Goal: Information Seeking & Learning: Understand process/instructions

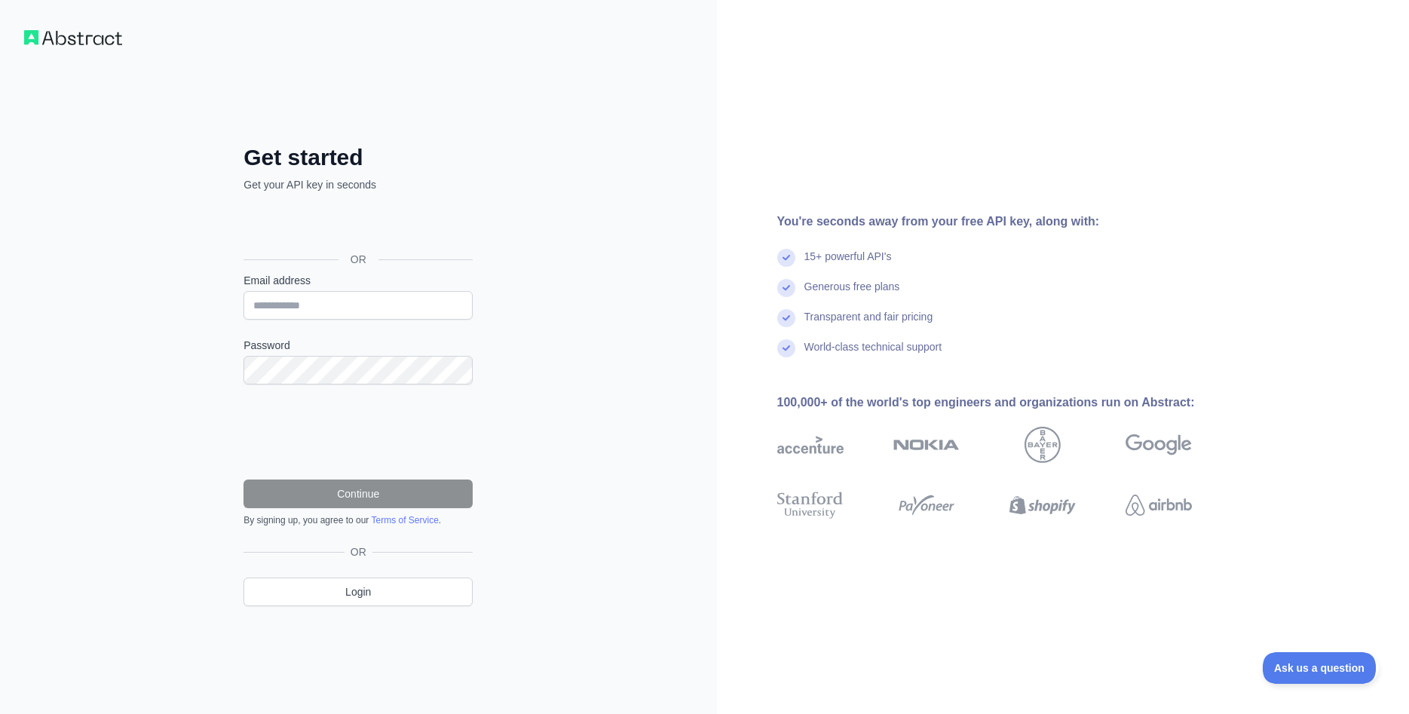
click at [403, 216] on div "Sign in with Google. Opens in new tab" at bounding box center [356, 225] width 226 height 33
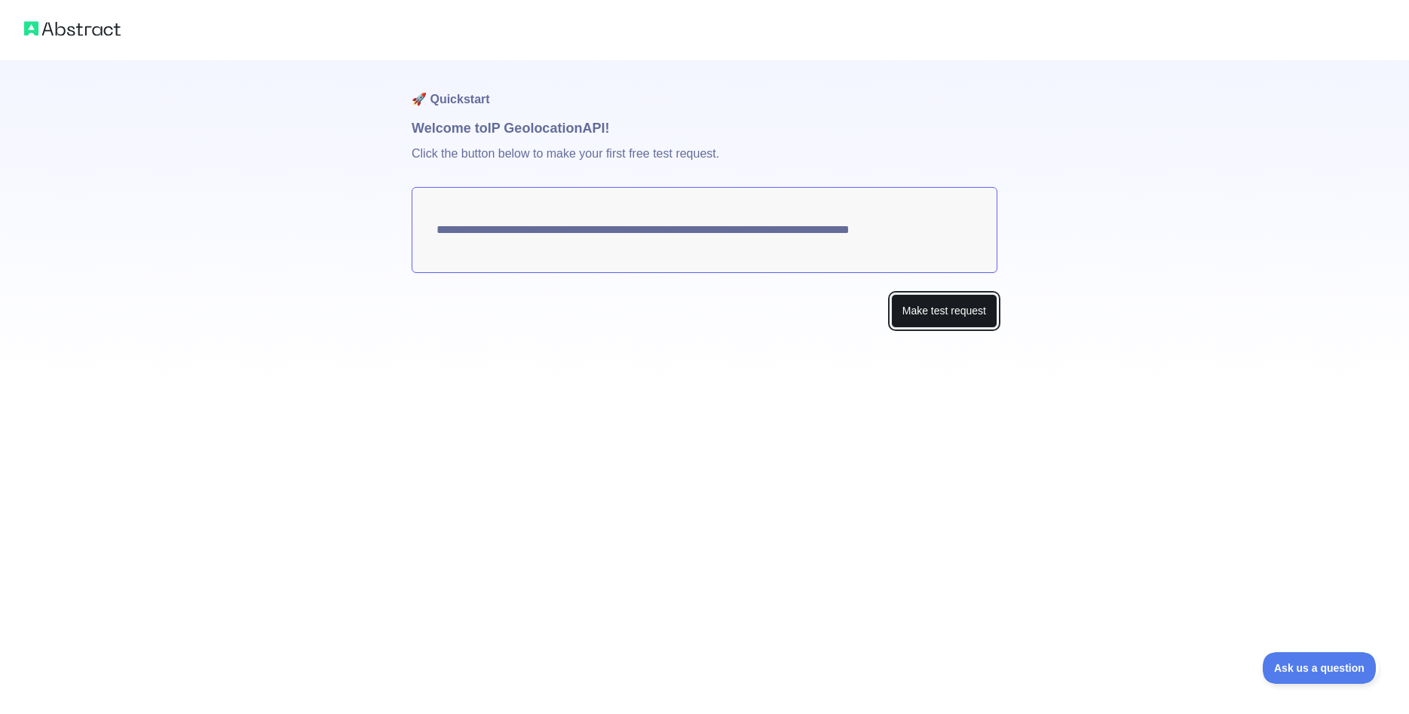
click at [919, 307] on button "Make test request" at bounding box center [944, 311] width 106 height 34
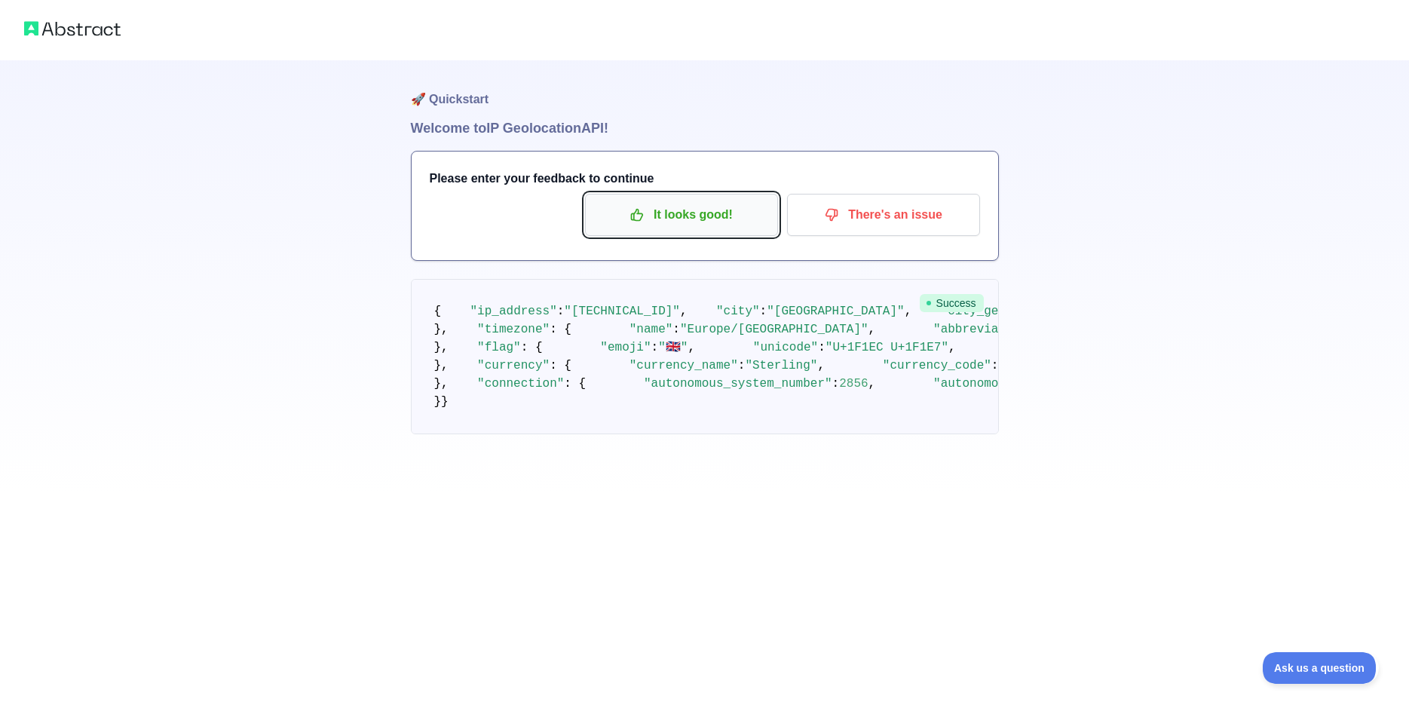
click at [675, 215] on p "It looks good!" at bounding box center [681, 215] width 170 height 26
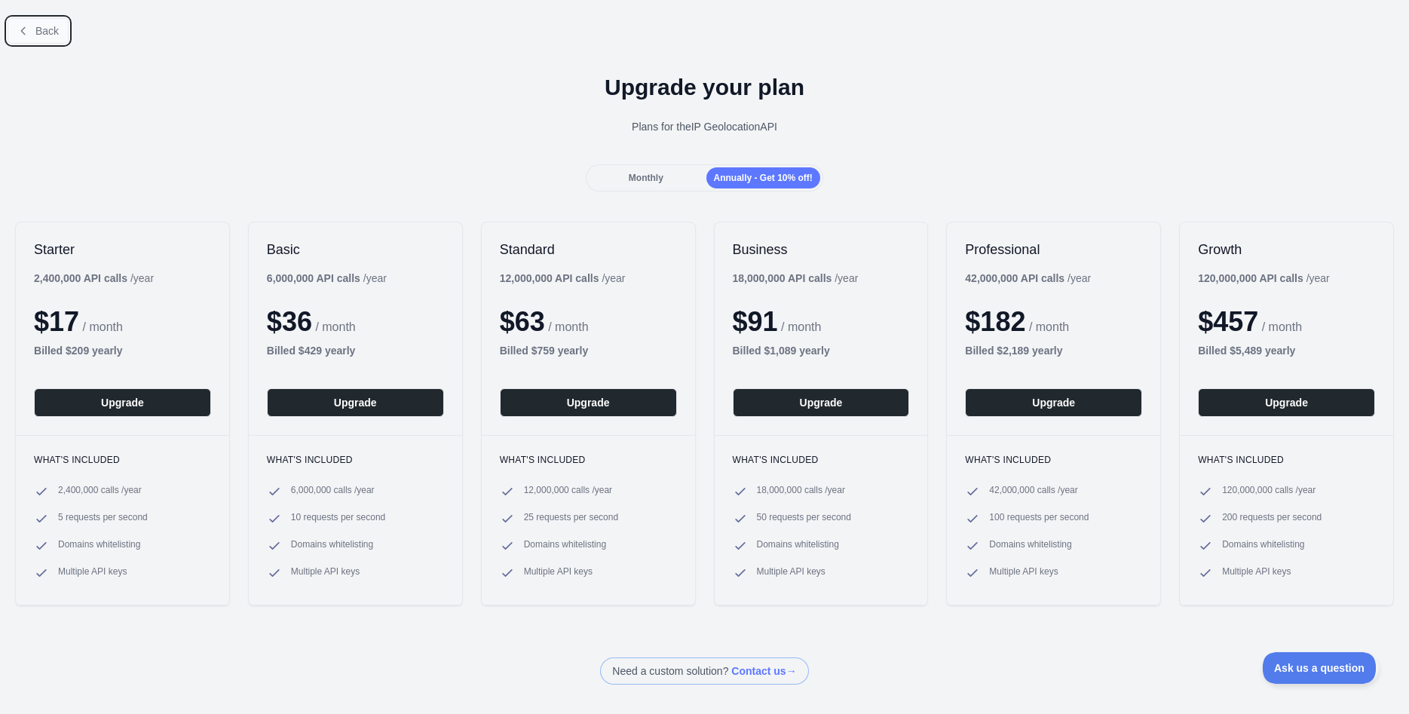
click at [41, 25] on span "Back" at bounding box center [46, 31] width 23 height 12
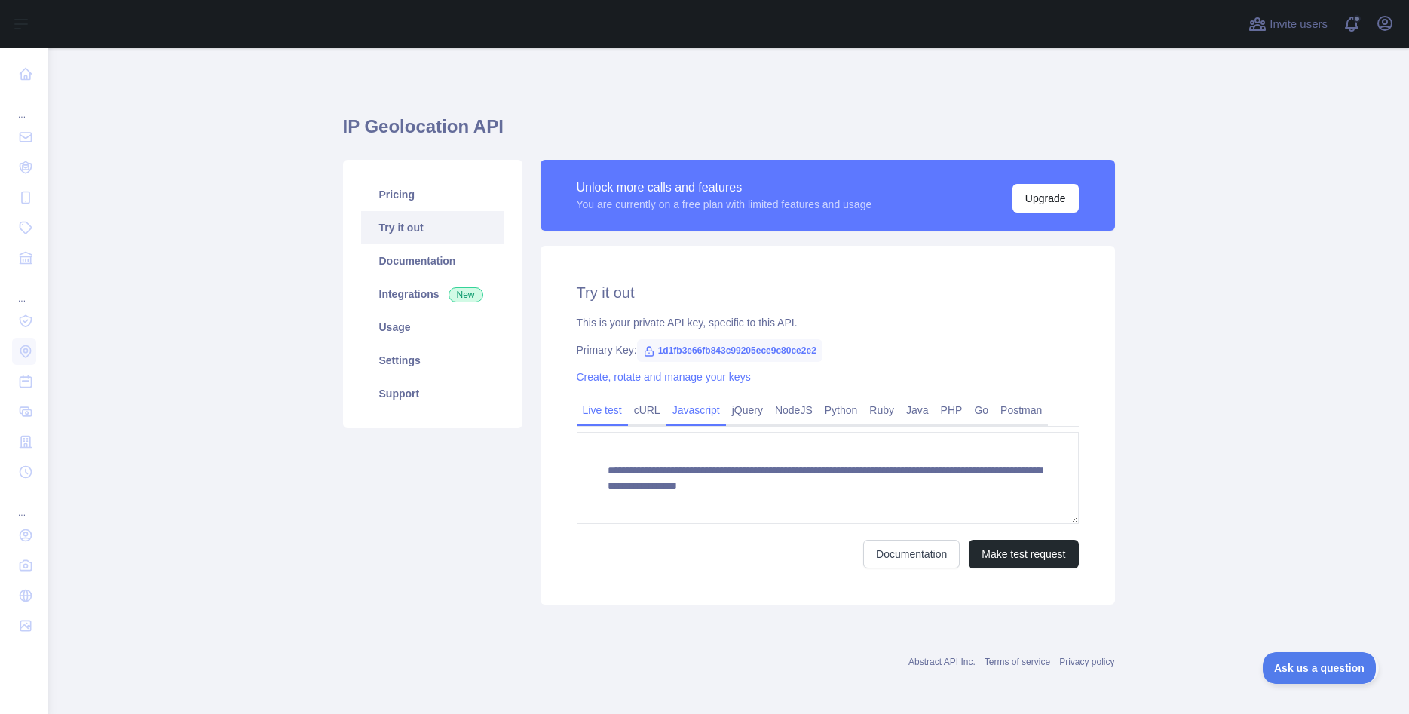
click at [693, 412] on link "Javascript" at bounding box center [696, 410] width 60 height 24
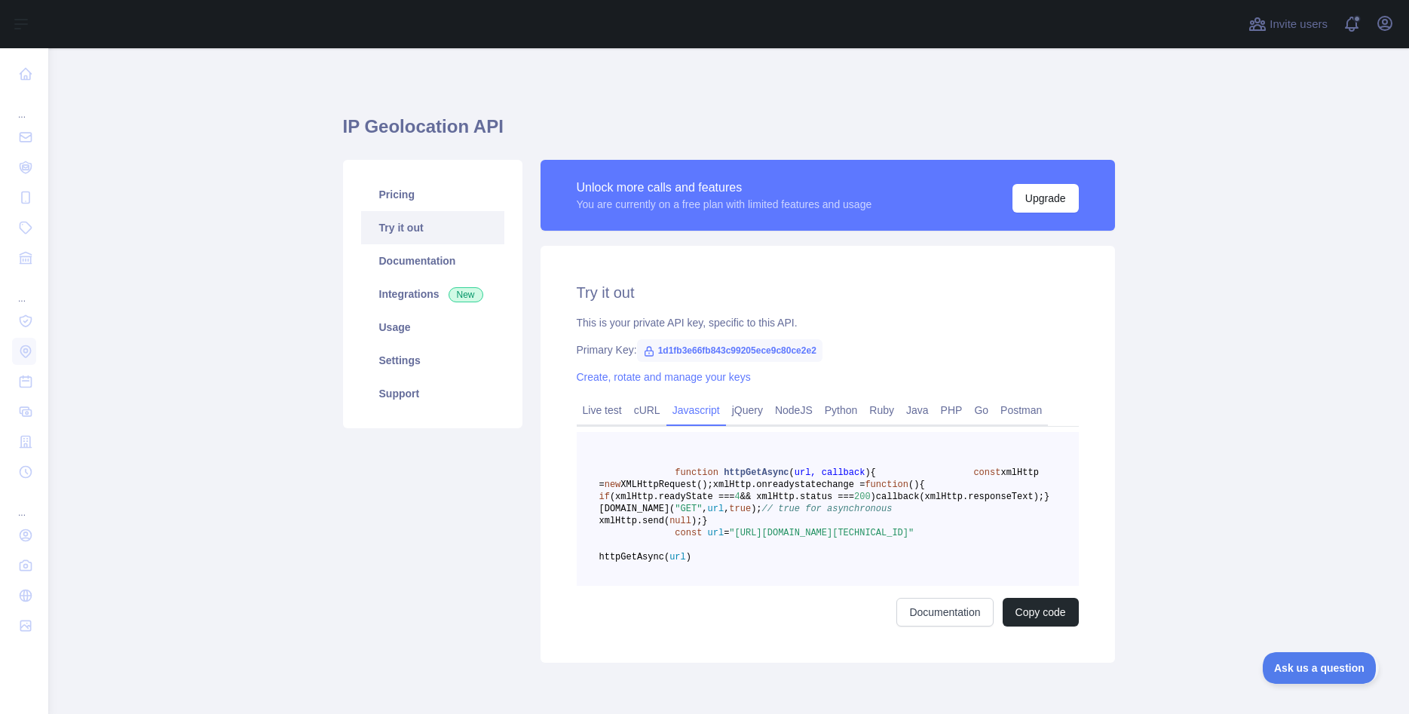
click at [399, 225] on link "Try it out" at bounding box center [432, 227] width 143 height 33
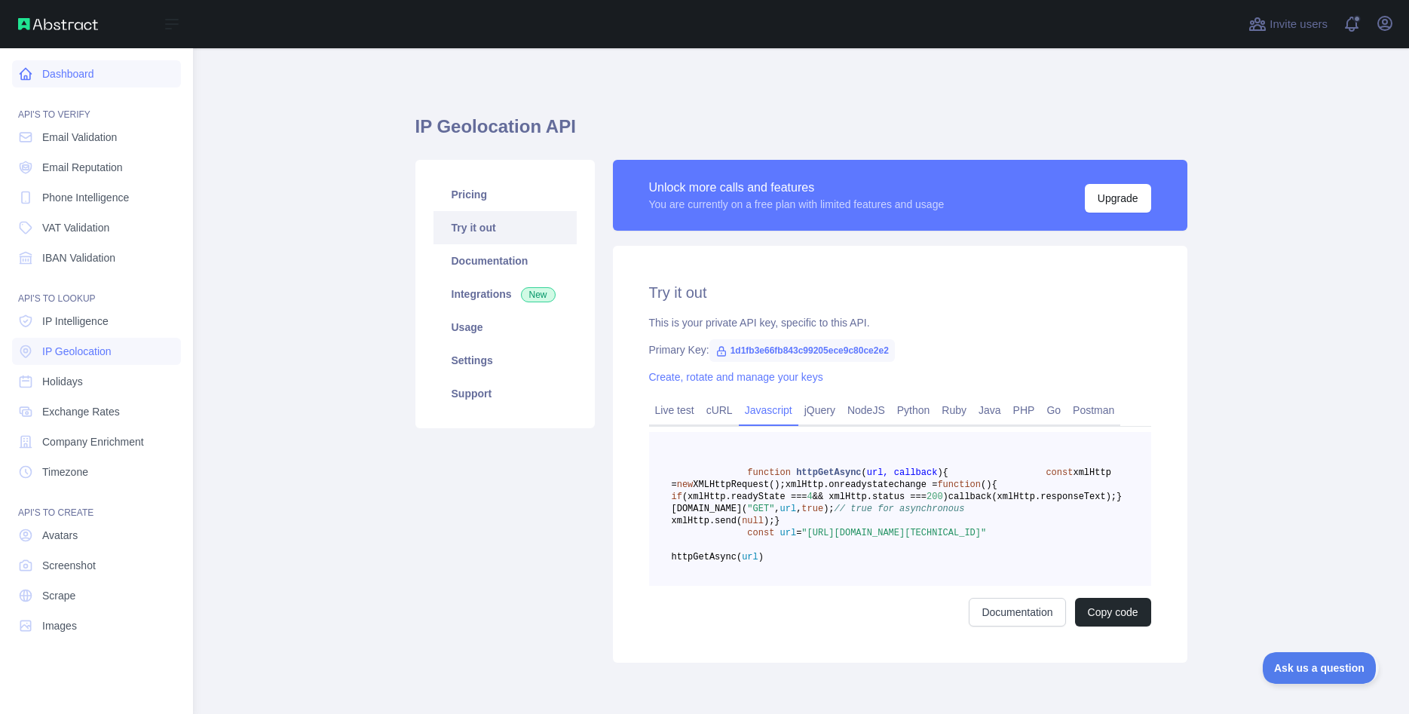
click at [23, 75] on icon at bounding box center [25, 73] width 15 height 15
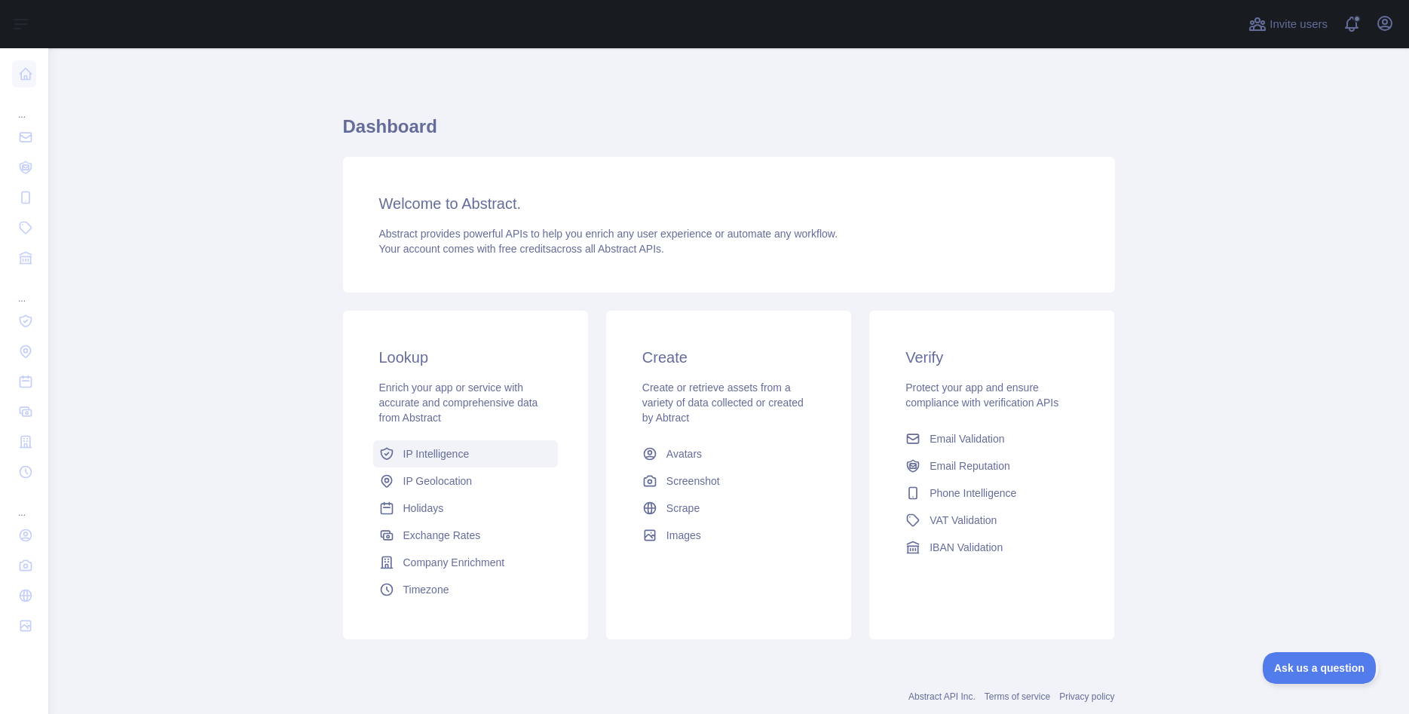
click at [432, 459] on span "IP Intelligence" at bounding box center [436, 453] width 66 height 15
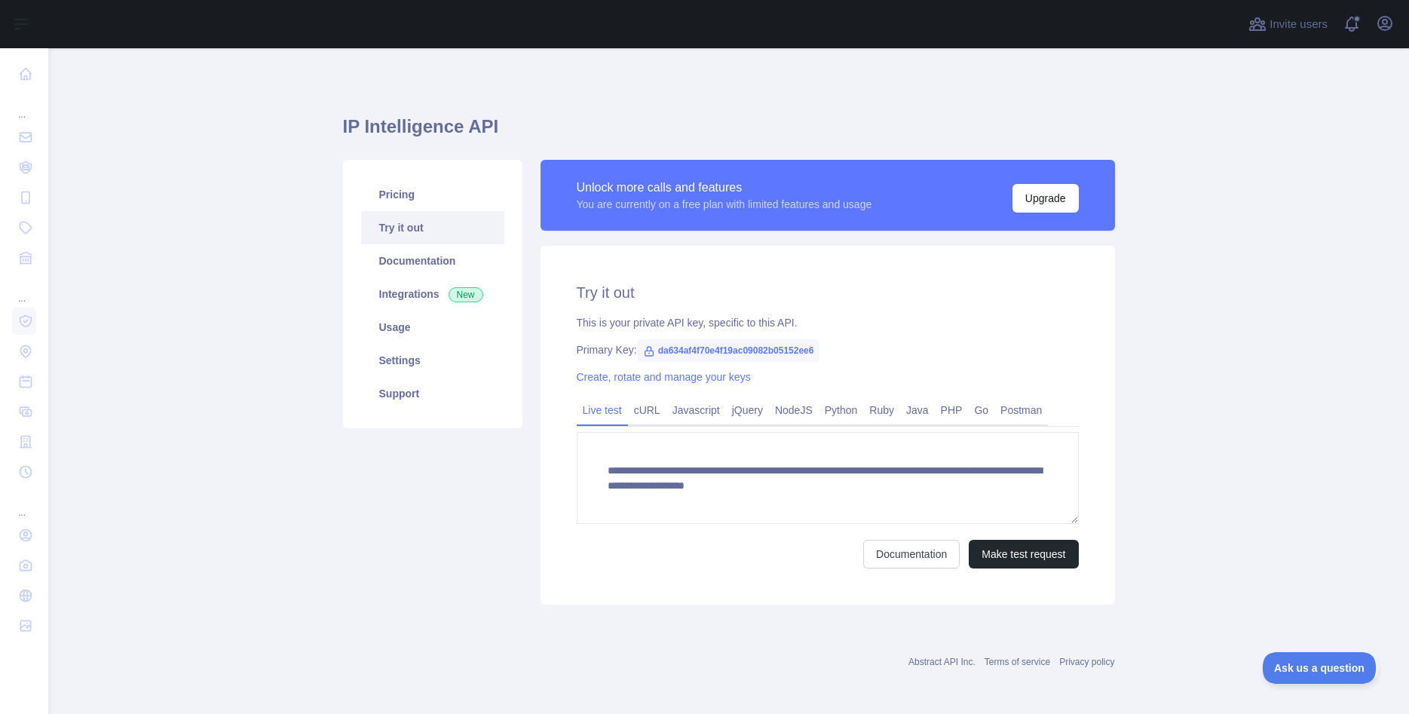
click at [732, 352] on span "da634af4f70e4f19ac09082b05152ee6" at bounding box center [728, 350] width 183 height 23
click at [1025, 548] on button "Make test request" at bounding box center [1023, 554] width 109 height 29
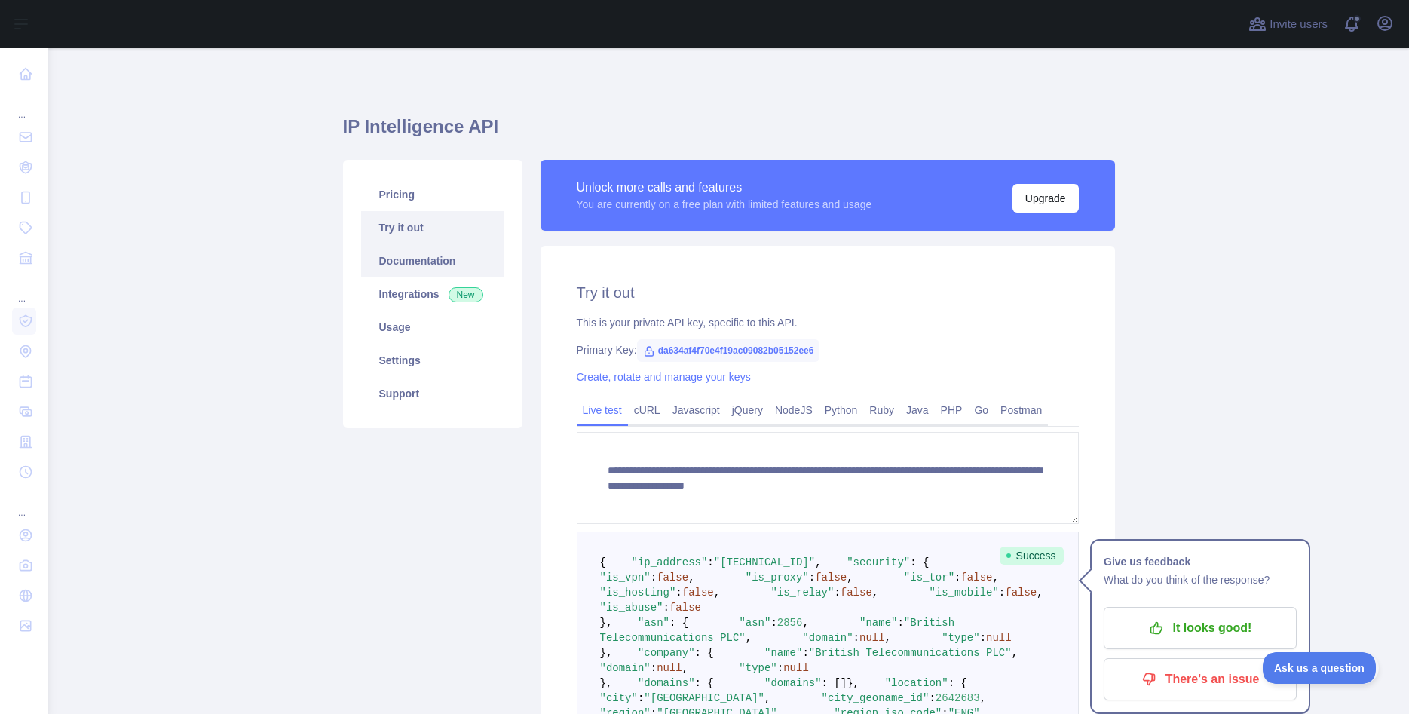
click at [405, 256] on link "Documentation" at bounding box center [432, 260] width 143 height 33
click at [419, 259] on link "Documentation" at bounding box center [432, 260] width 143 height 33
click at [680, 416] on link "Javascript" at bounding box center [696, 410] width 60 height 24
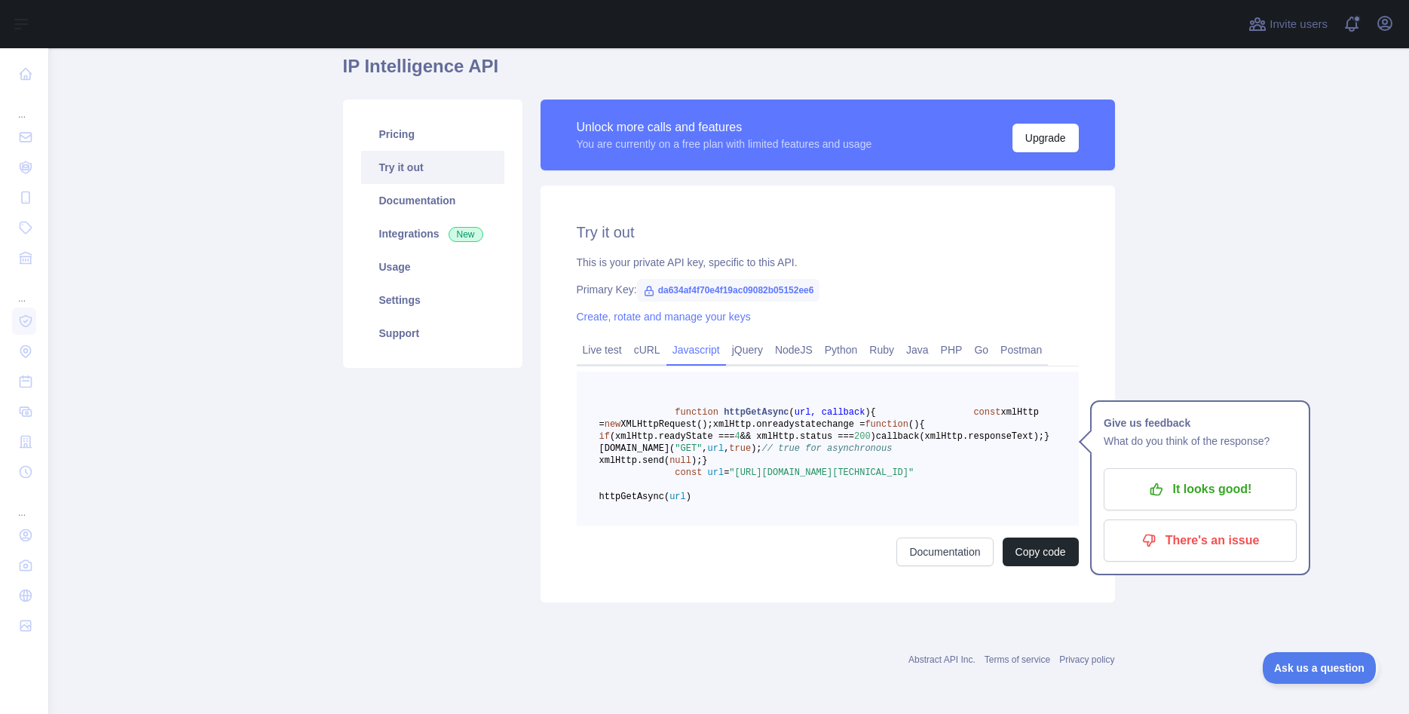
scroll to position [133, 0]
click at [944, 552] on link "Documentation" at bounding box center [944, 552] width 96 height 29
click at [642, 338] on link "cURL" at bounding box center [647, 350] width 38 height 24
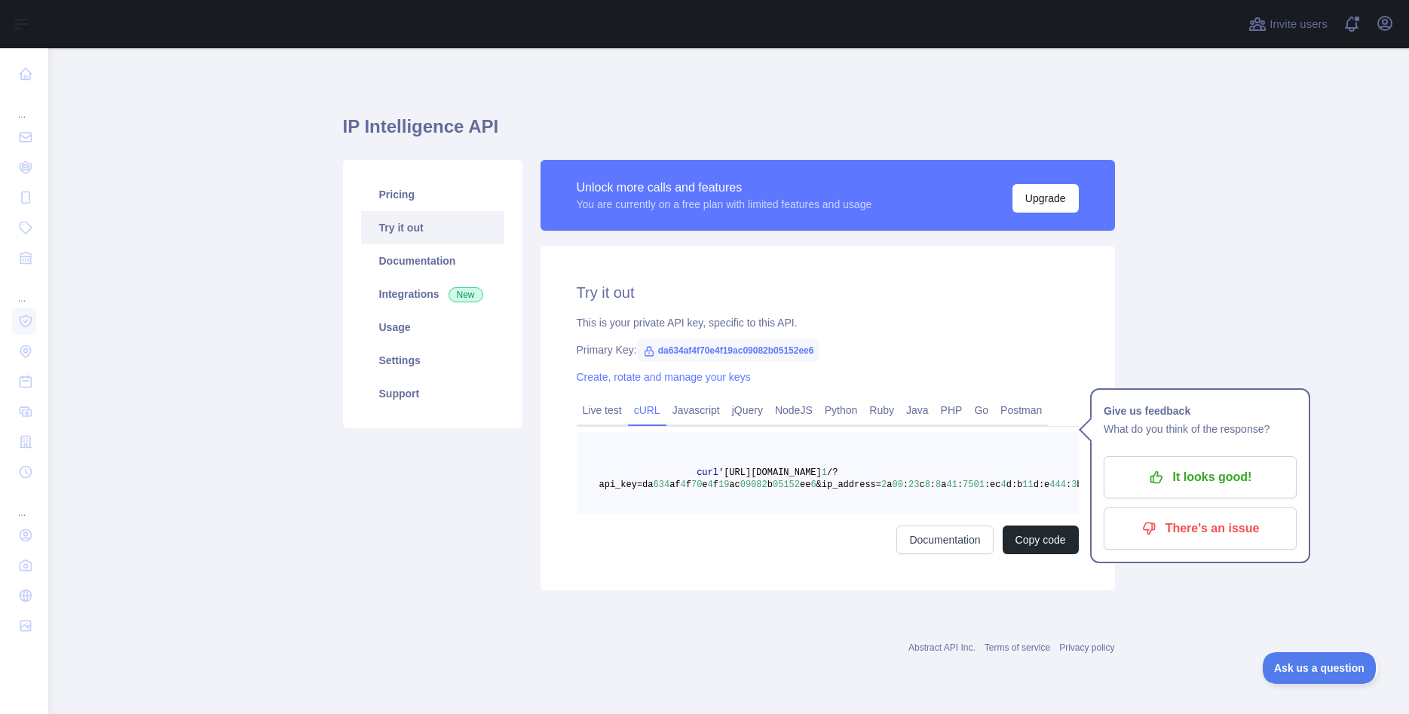
scroll to position [0, 0]
click at [677, 412] on link "Javascript" at bounding box center [696, 410] width 60 height 24
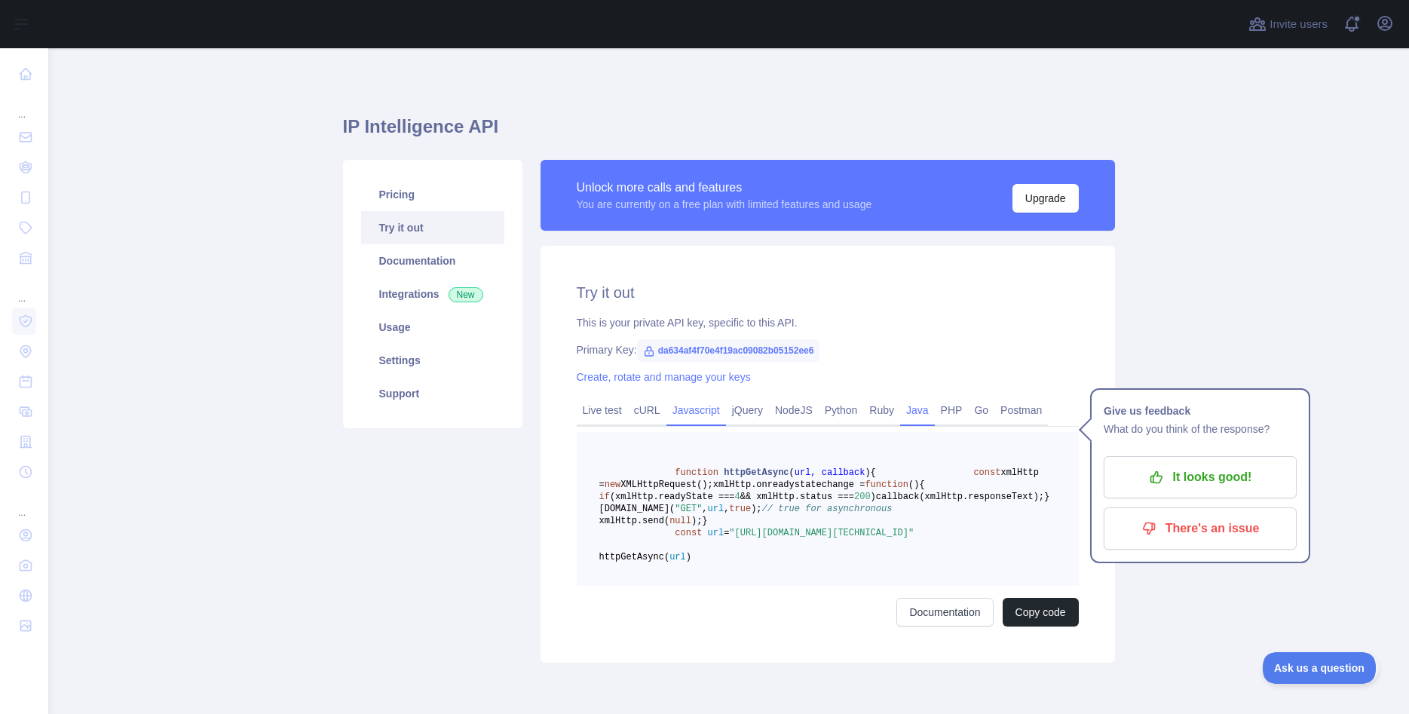
click at [905, 410] on link "Java" at bounding box center [917, 410] width 35 height 24
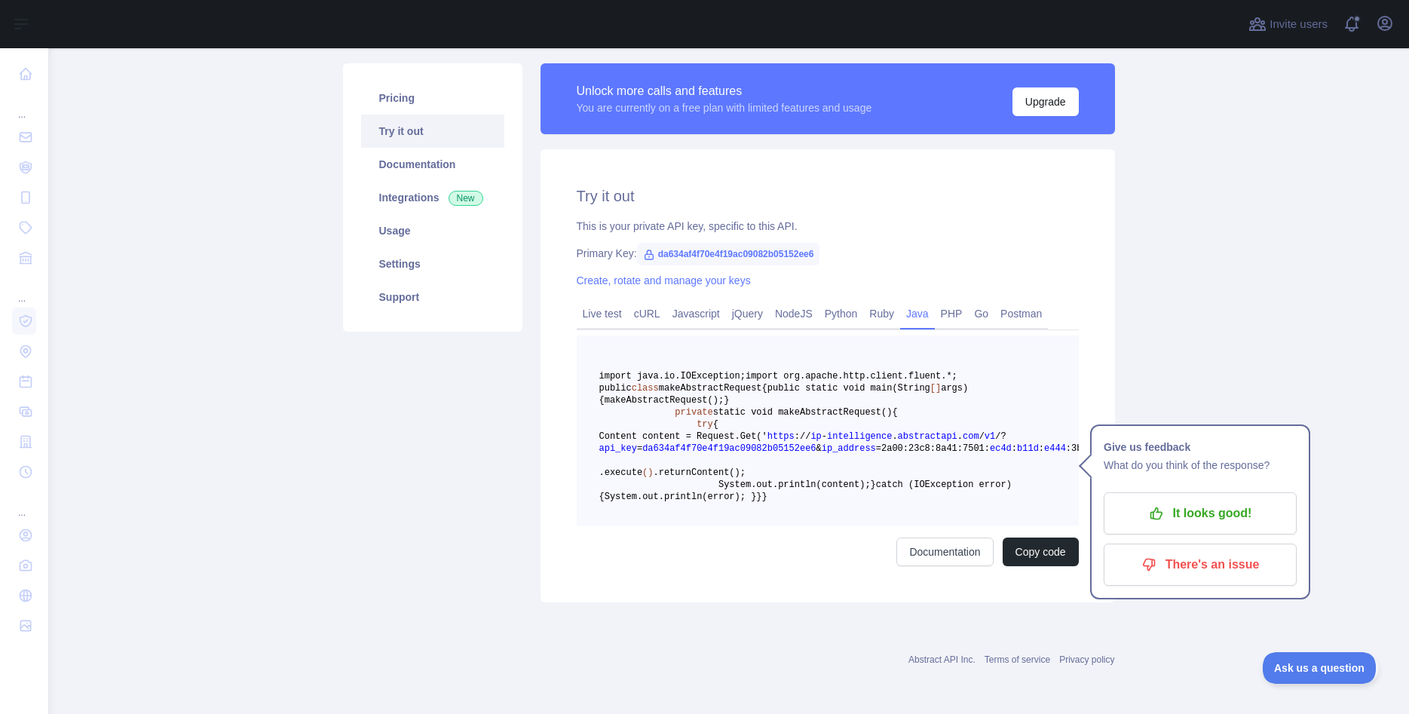
scroll to position [254, 0]
click at [683, 302] on link "Javascript" at bounding box center [696, 314] width 60 height 24
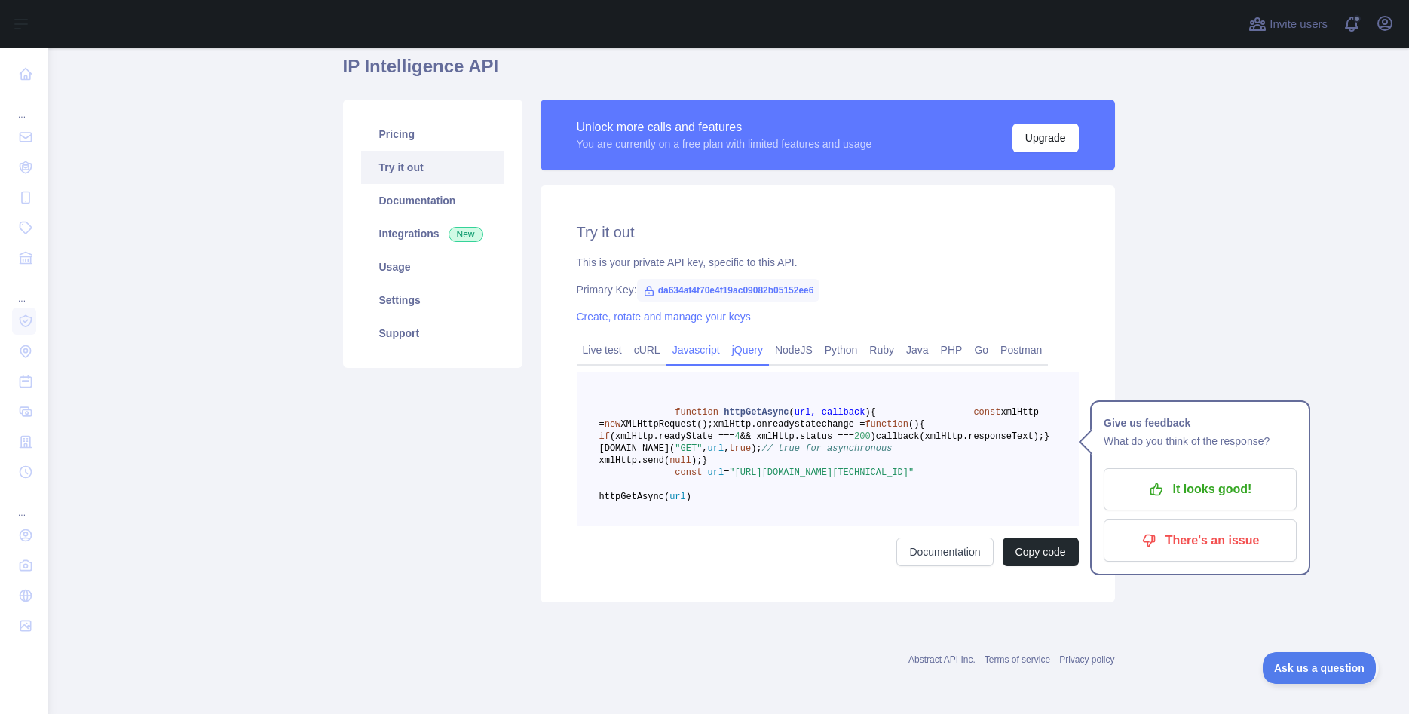
click at [736, 338] on link "jQuery" at bounding box center [747, 350] width 43 height 24
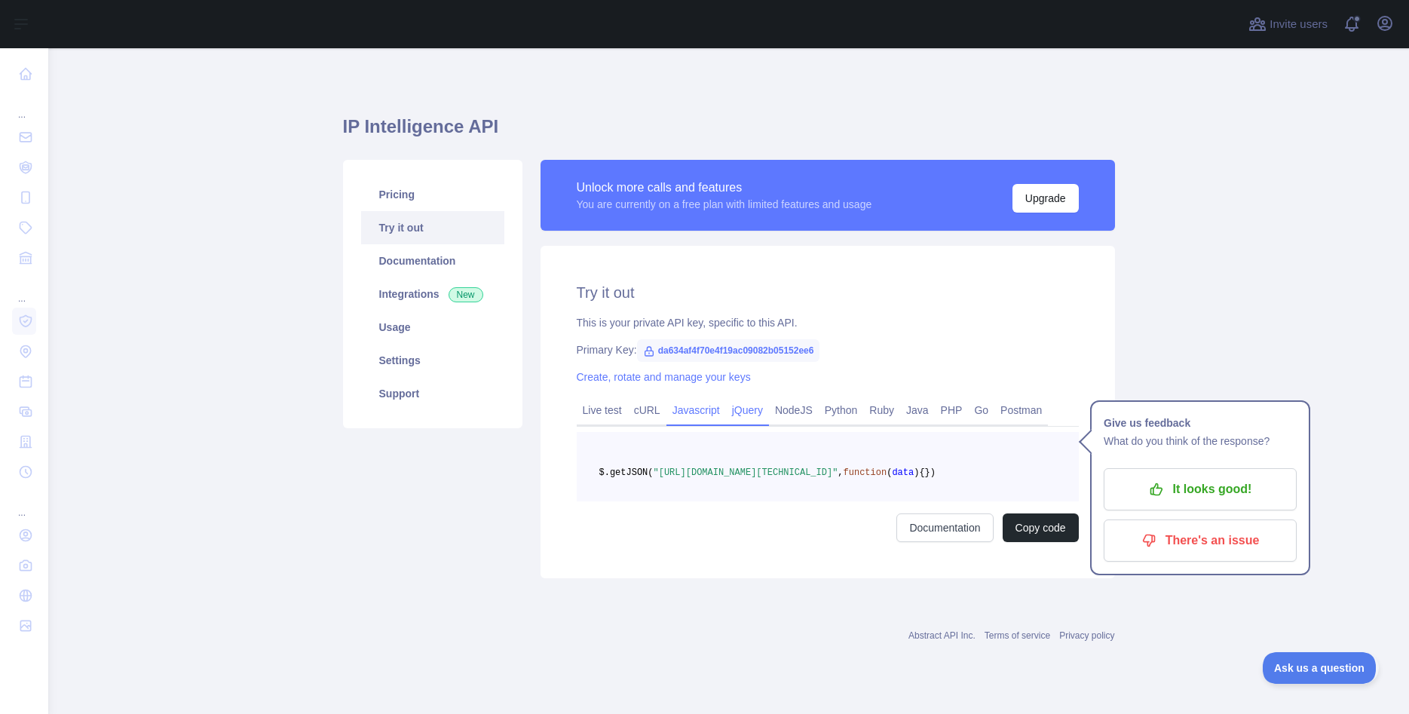
click at [681, 398] on link "Javascript" at bounding box center [696, 410] width 60 height 24
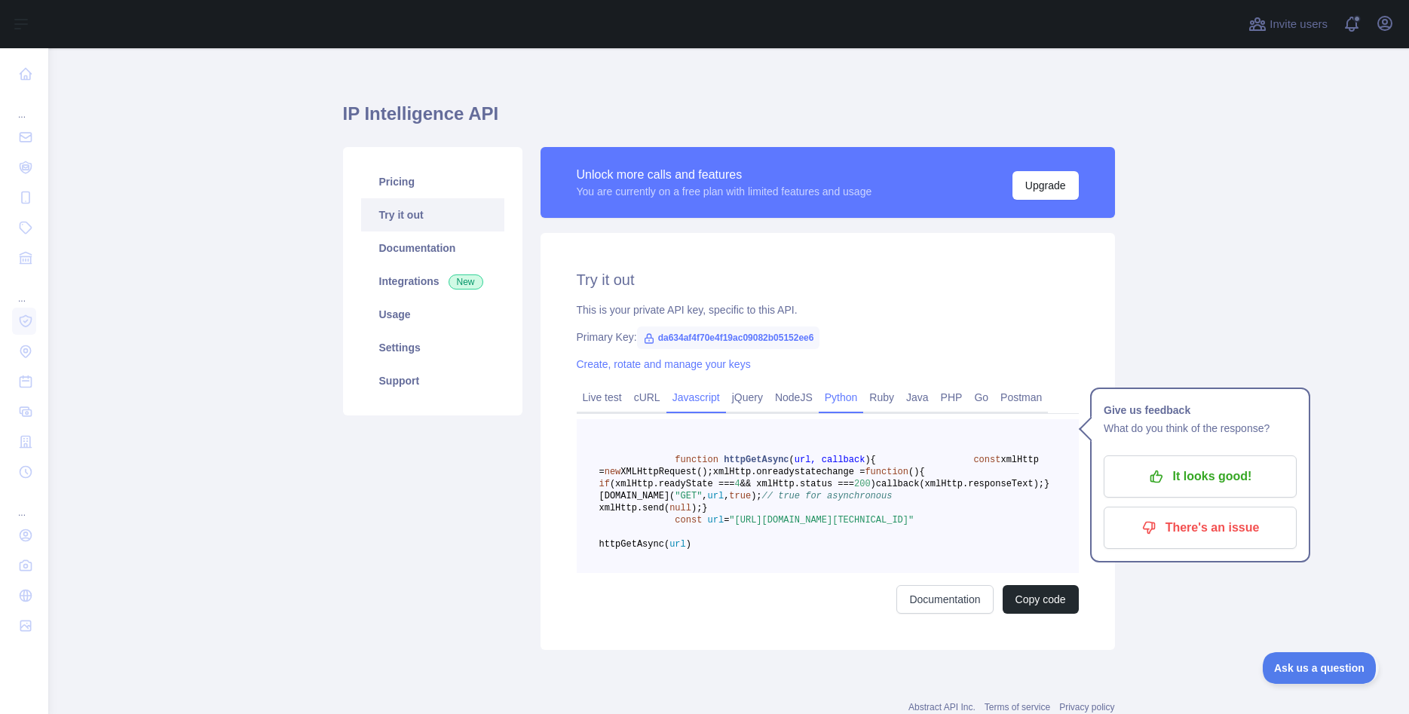
click at [841, 392] on link "Python" at bounding box center [841, 397] width 45 height 24
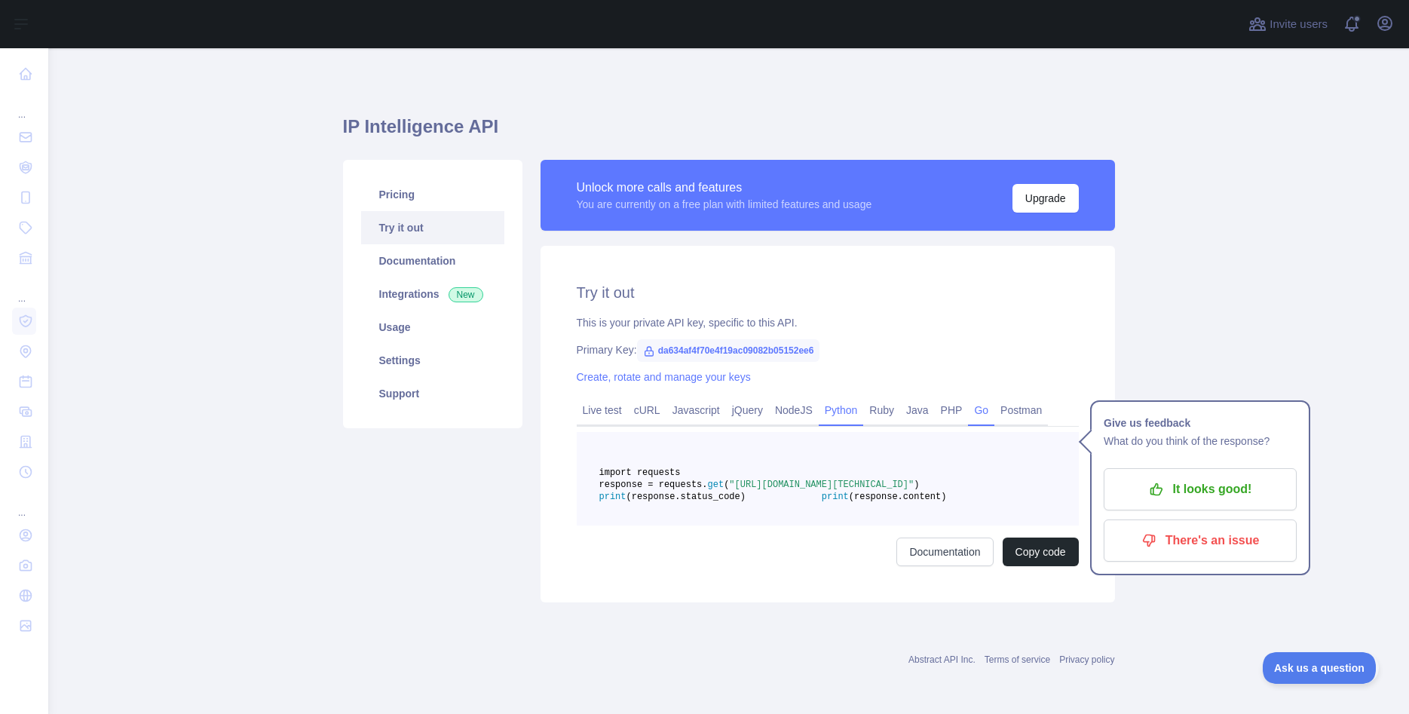
click at [970, 399] on link "Go" at bounding box center [981, 410] width 26 height 24
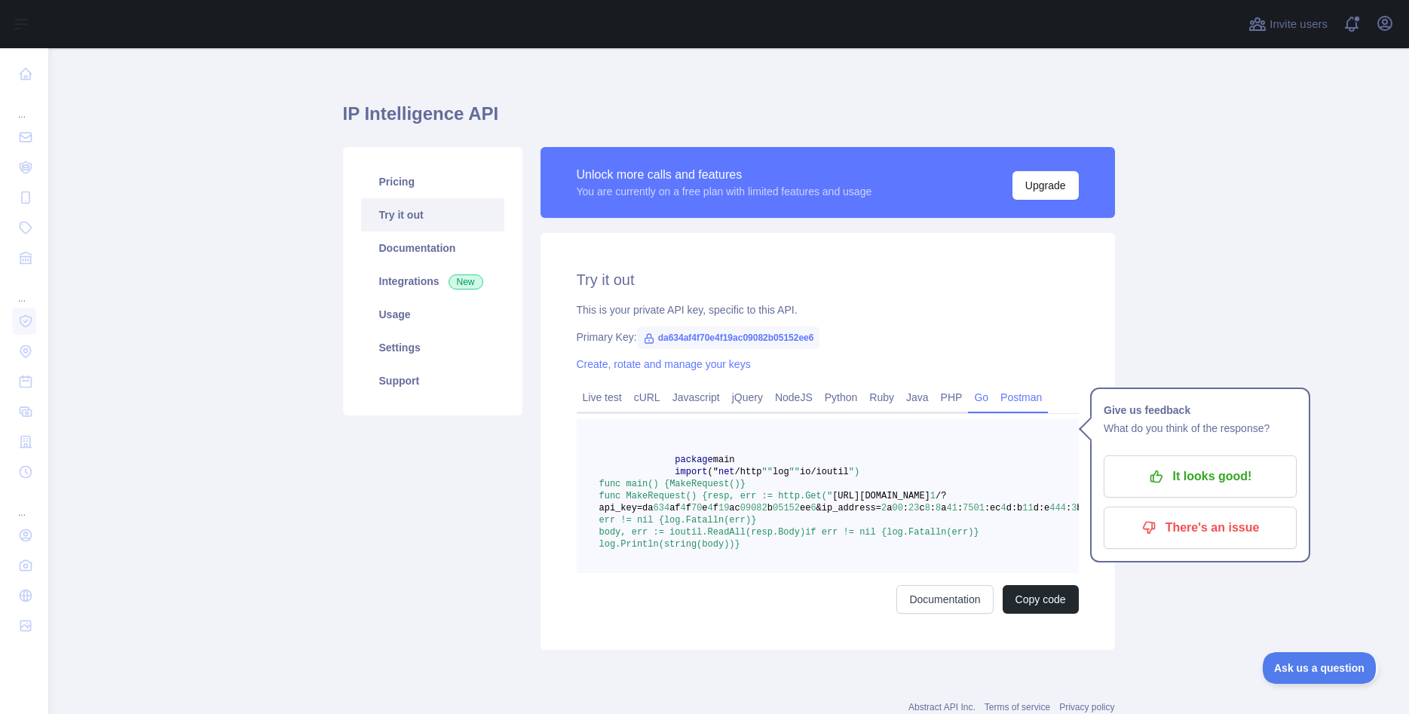
click at [994, 396] on link "Postman" at bounding box center [1021, 397] width 54 height 24
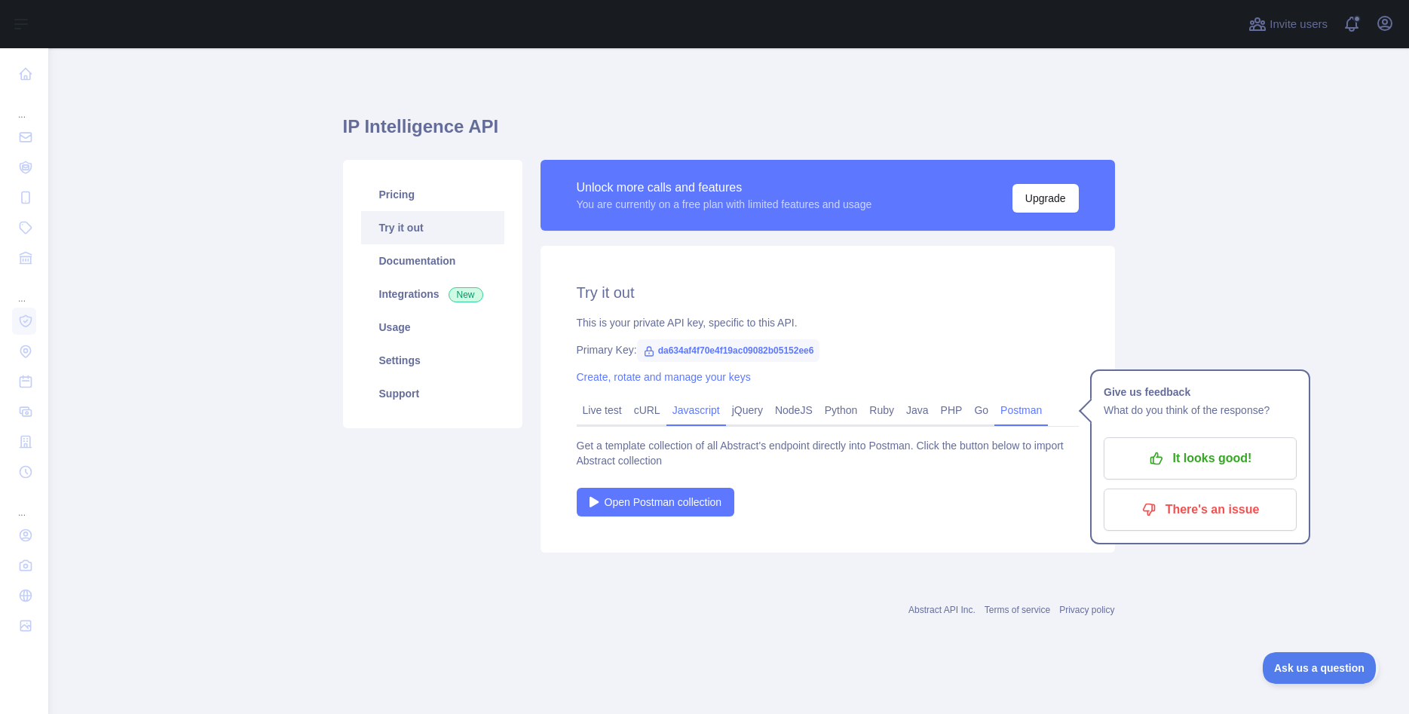
click at [685, 407] on link "Javascript" at bounding box center [696, 410] width 60 height 24
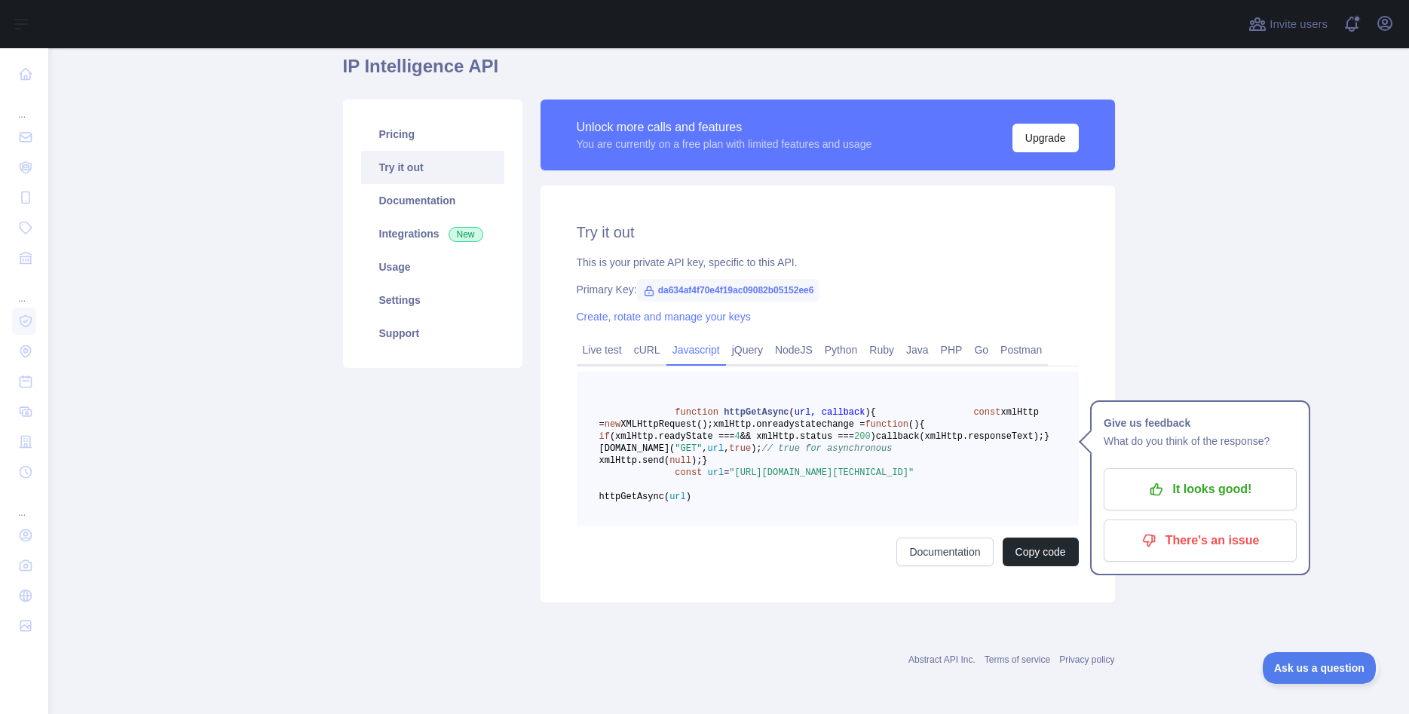
scroll to position [133, 0]
click at [1203, 240] on main "IP Intelligence API Pricing Try it out Documentation Integrations New Usage Set…" at bounding box center [728, 381] width 1361 height 666
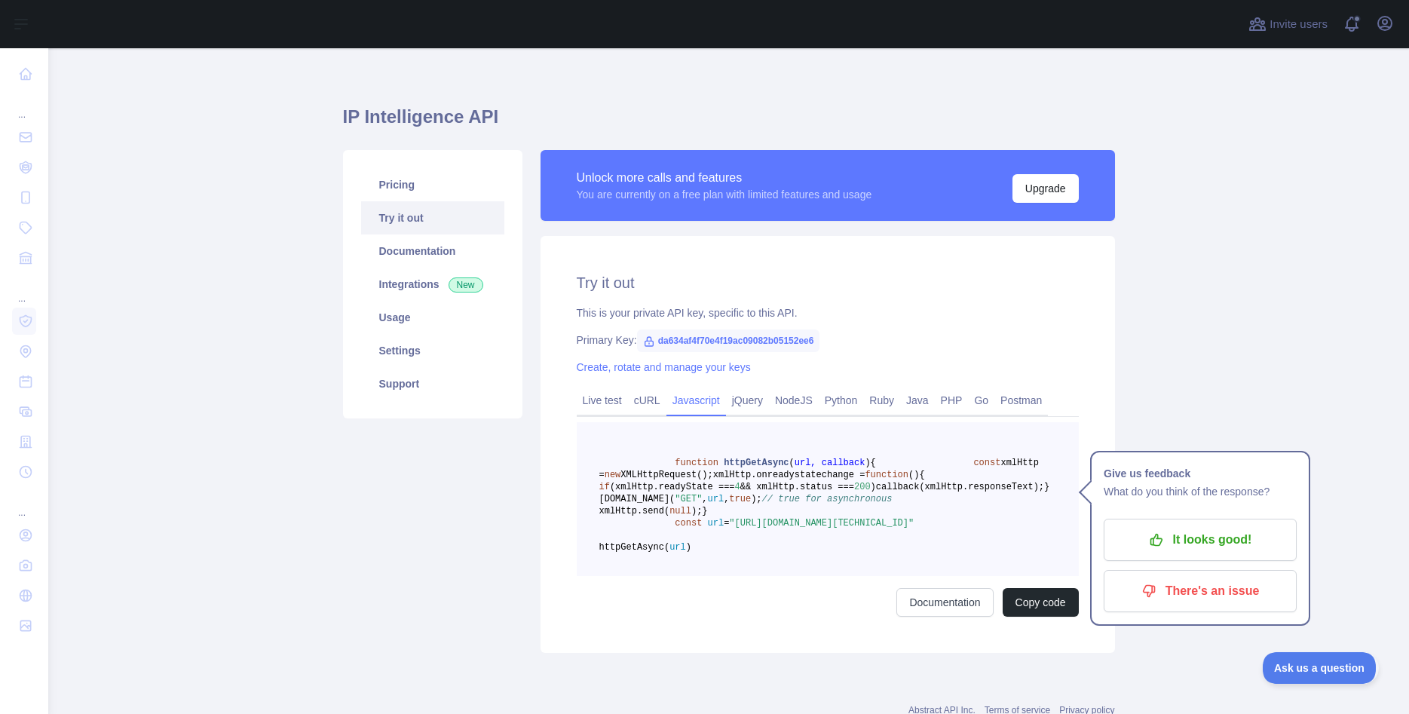
scroll to position [0, 0]
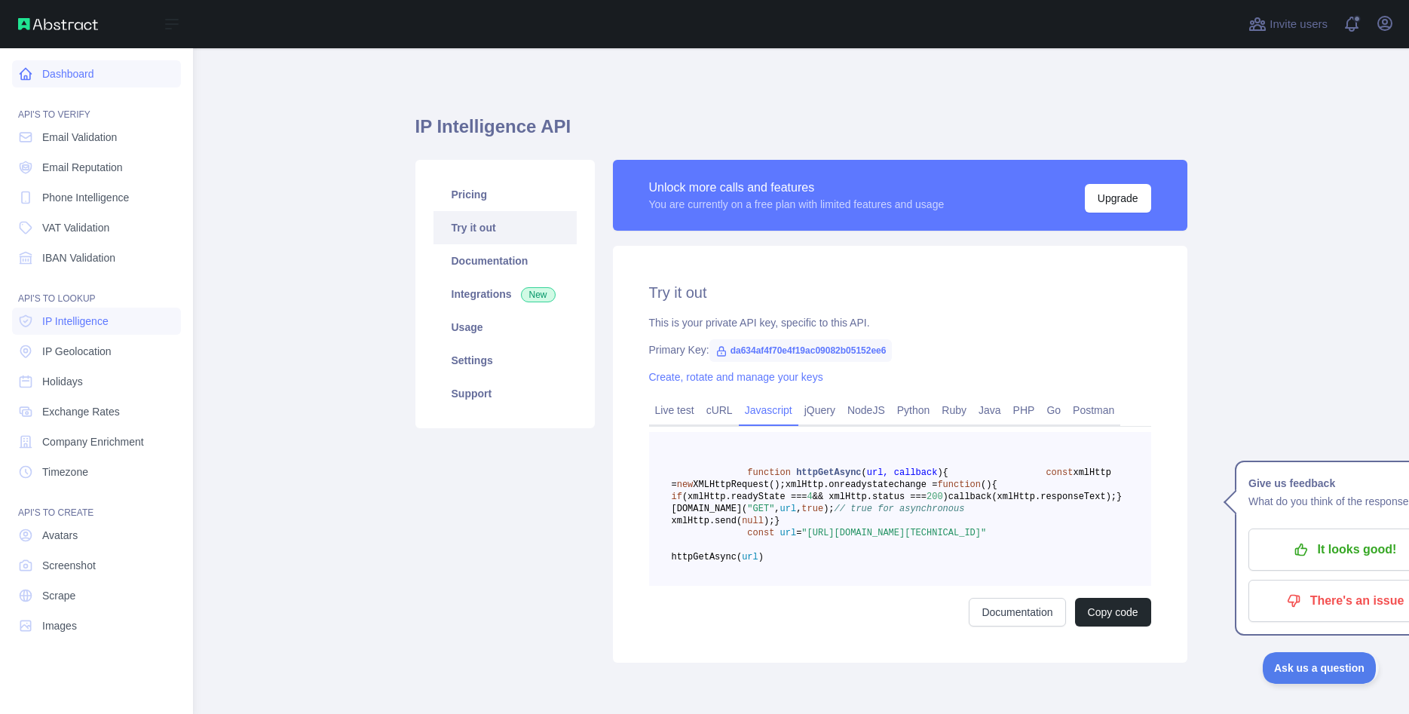
click at [24, 66] on icon at bounding box center [25, 73] width 15 height 15
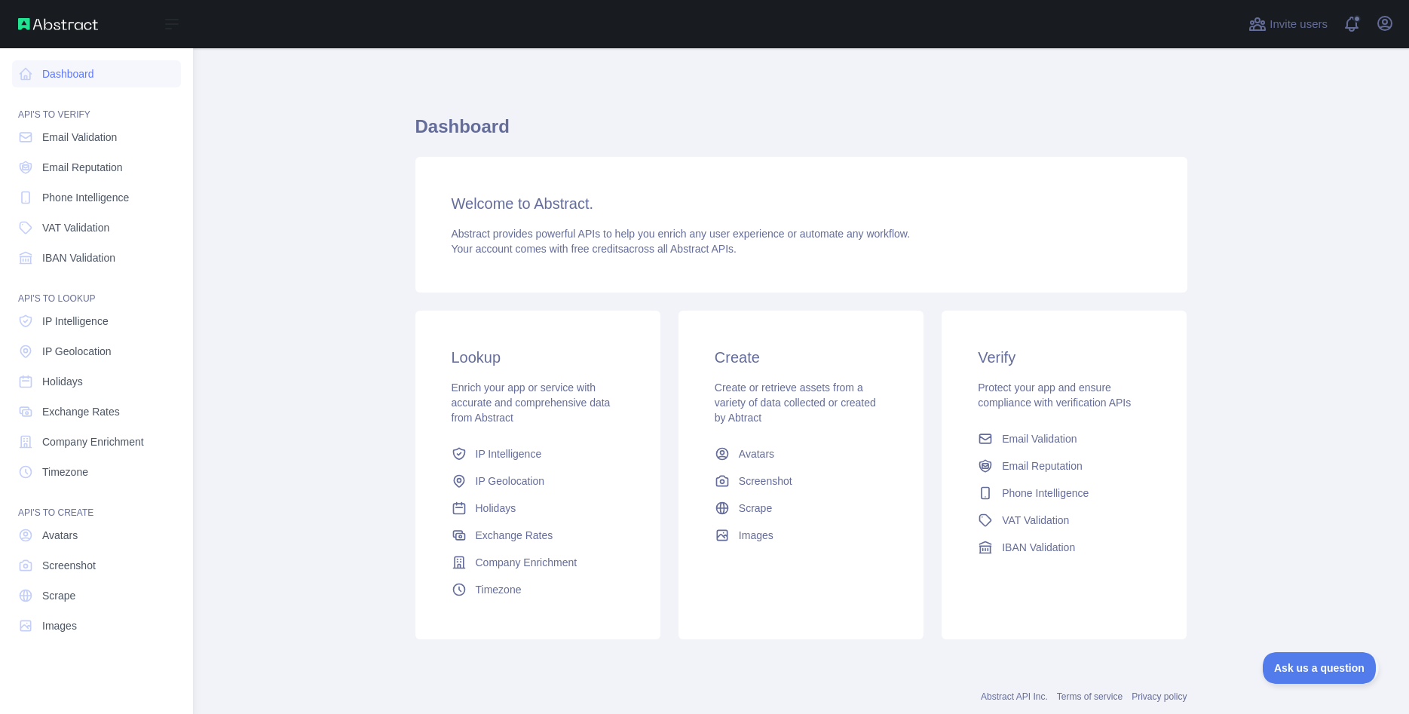
click at [57, 21] on img at bounding box center [58, 24] width 80 height 12
click at [27, 21] on img at bounding box center [58, 24] width 80 height 12
click at [36, 22] on img at bounding box center [58, 24] width 80 height 12
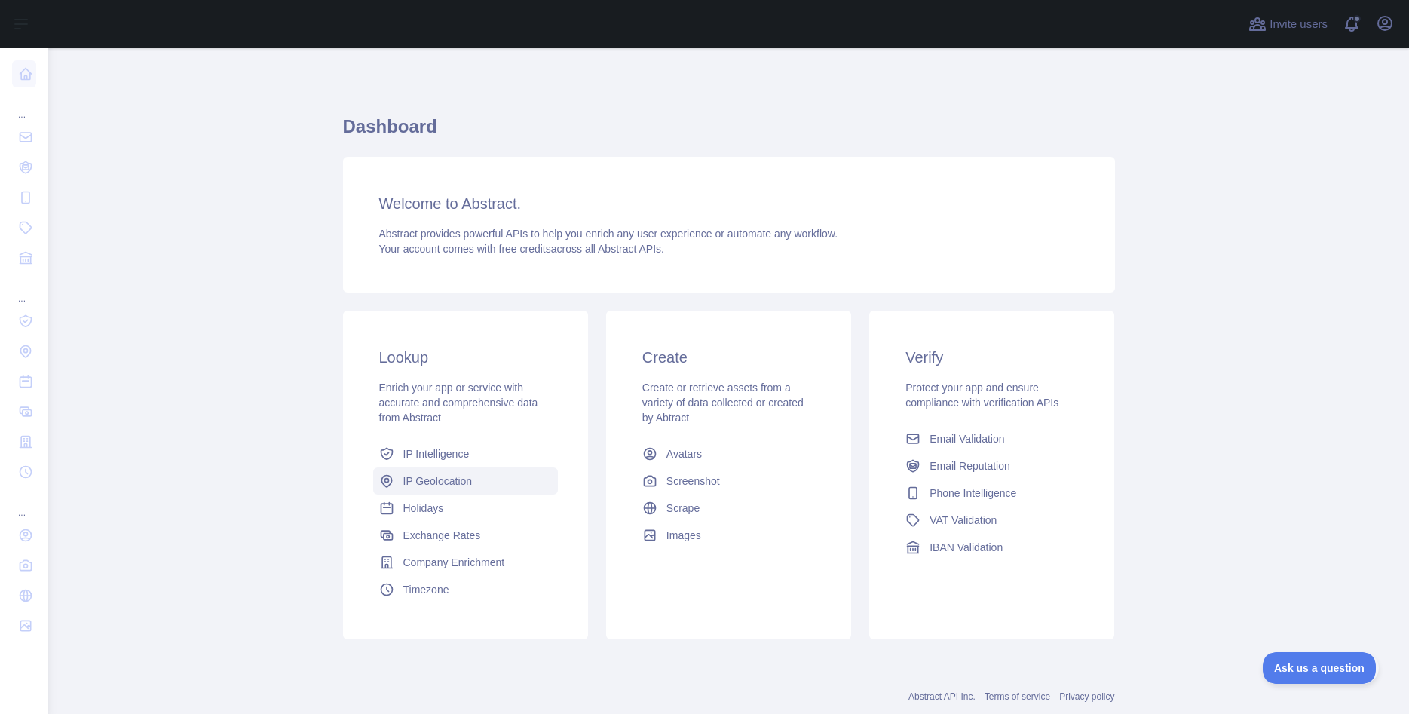
click at [459, 487] on span "IP Geolocation" at bounding box center [437, 480] width 69 height 15
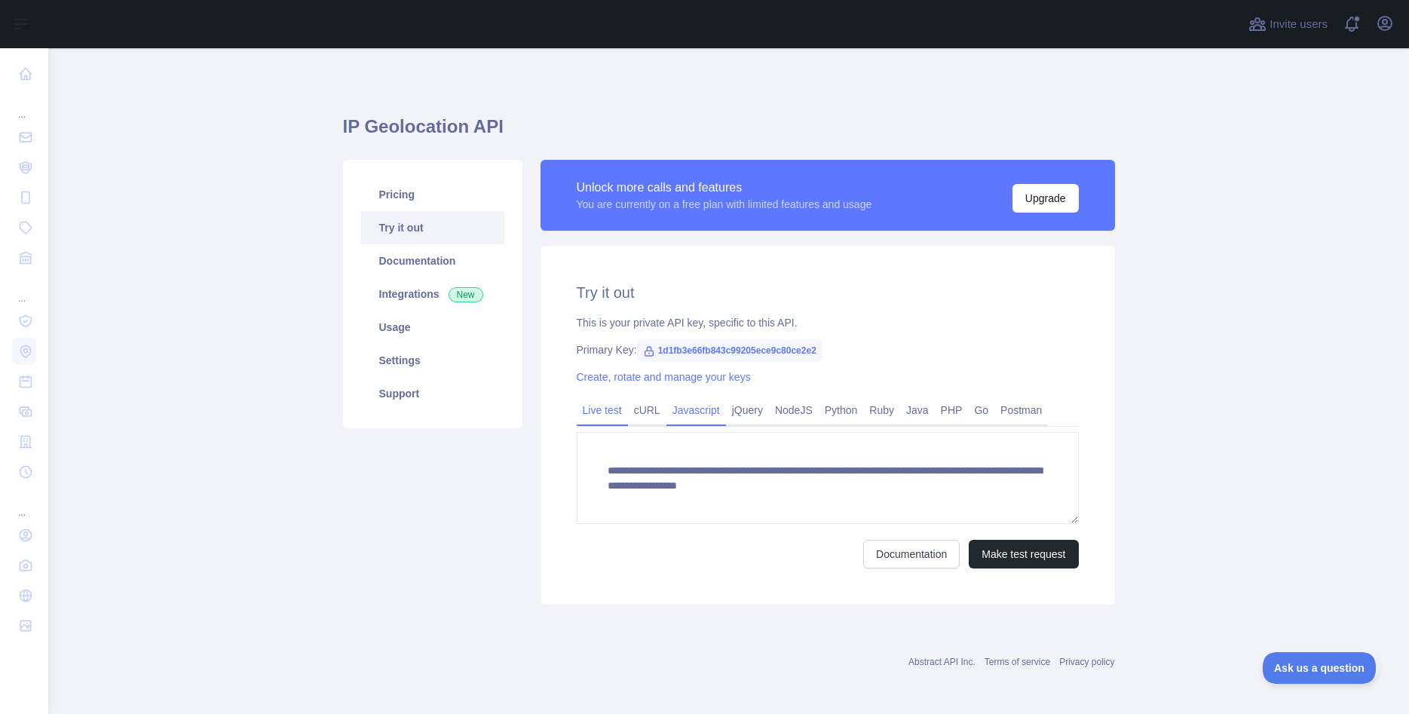
click at [691, 412] on link "Javascript" at bounding box center [696, 410] width 60 height 24
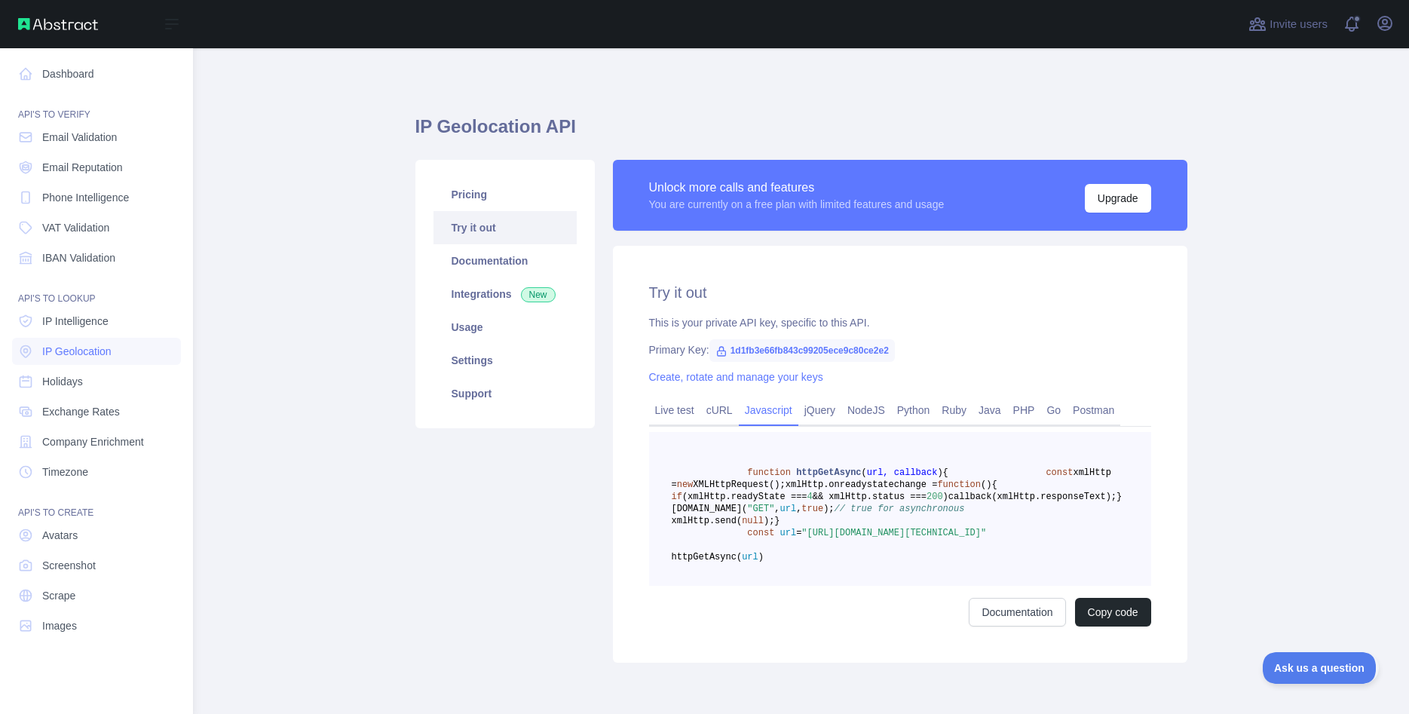
click at [42, 26] on img at bounding box center [58, 24] width 80 height 12
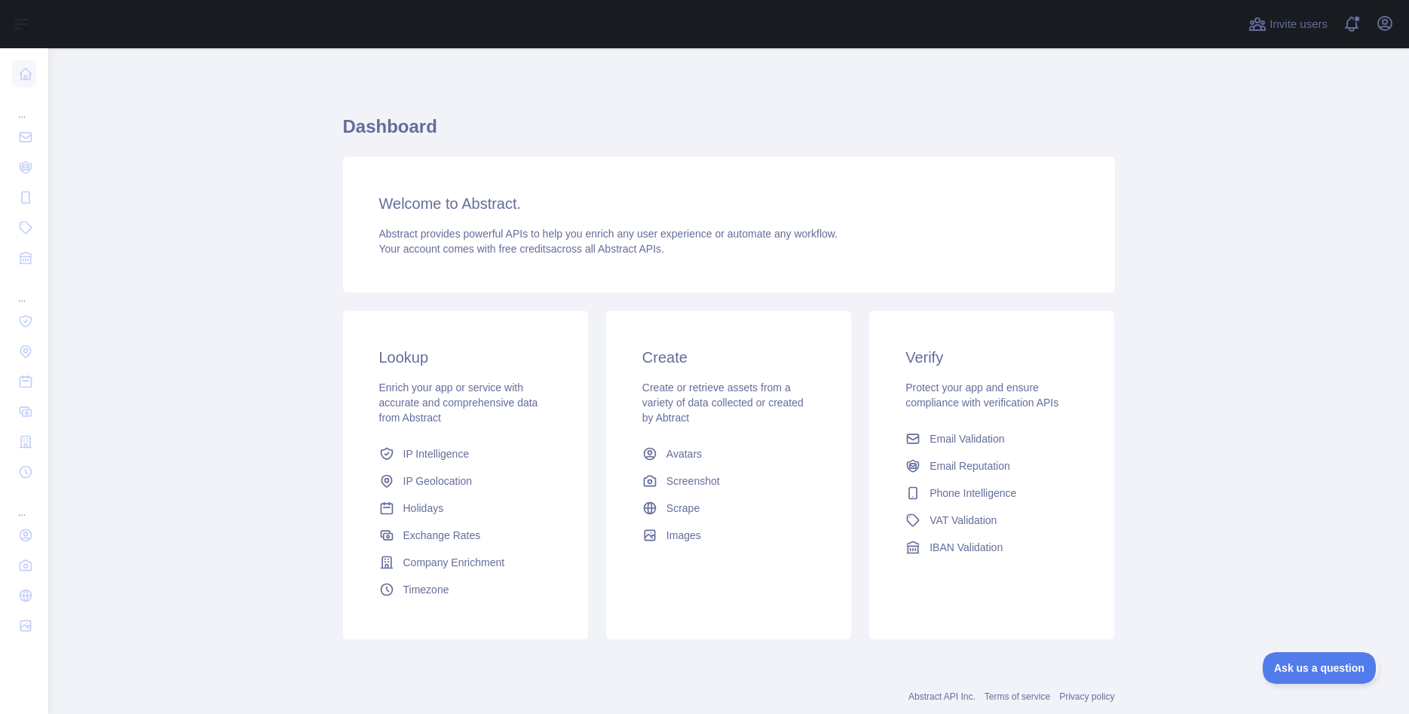
scroll to position [37, 0]
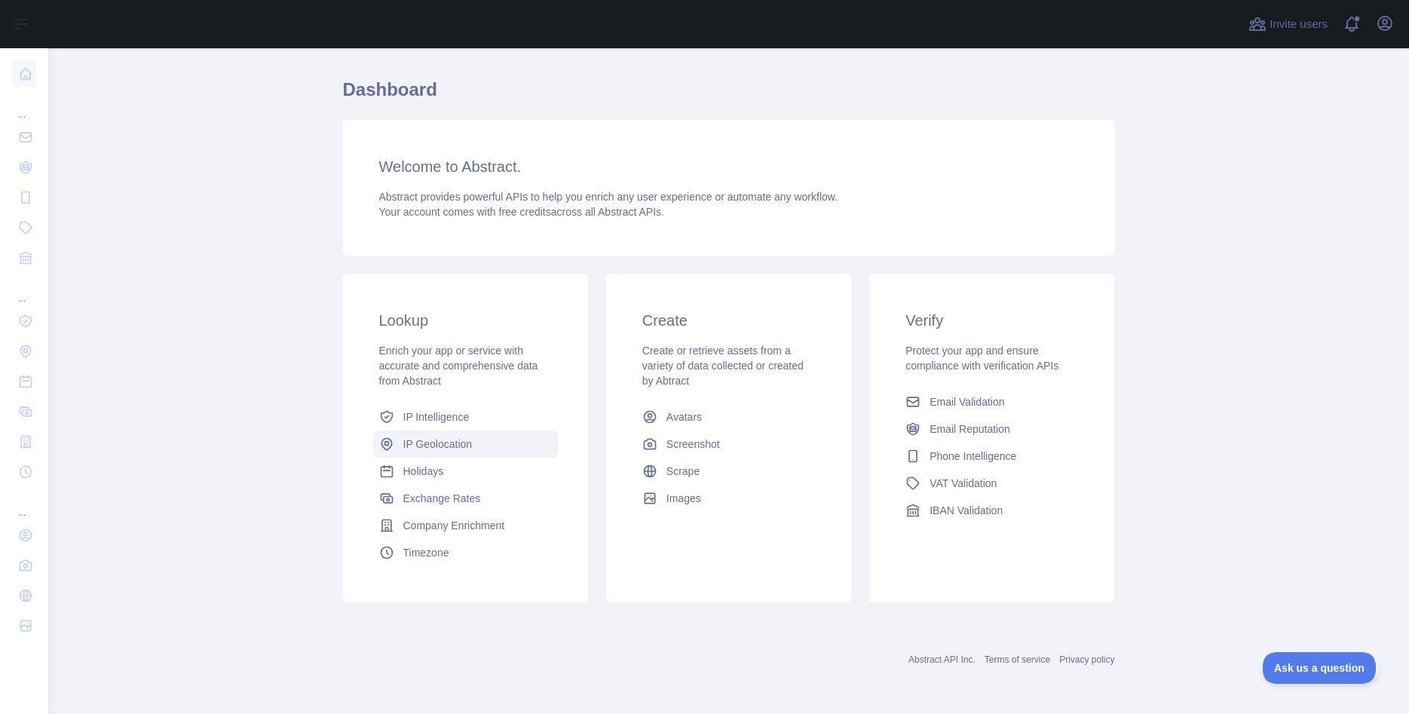
click at [424, 447] on span "IP Geolocation" at bounding box center [437, 443] width 69 height 15
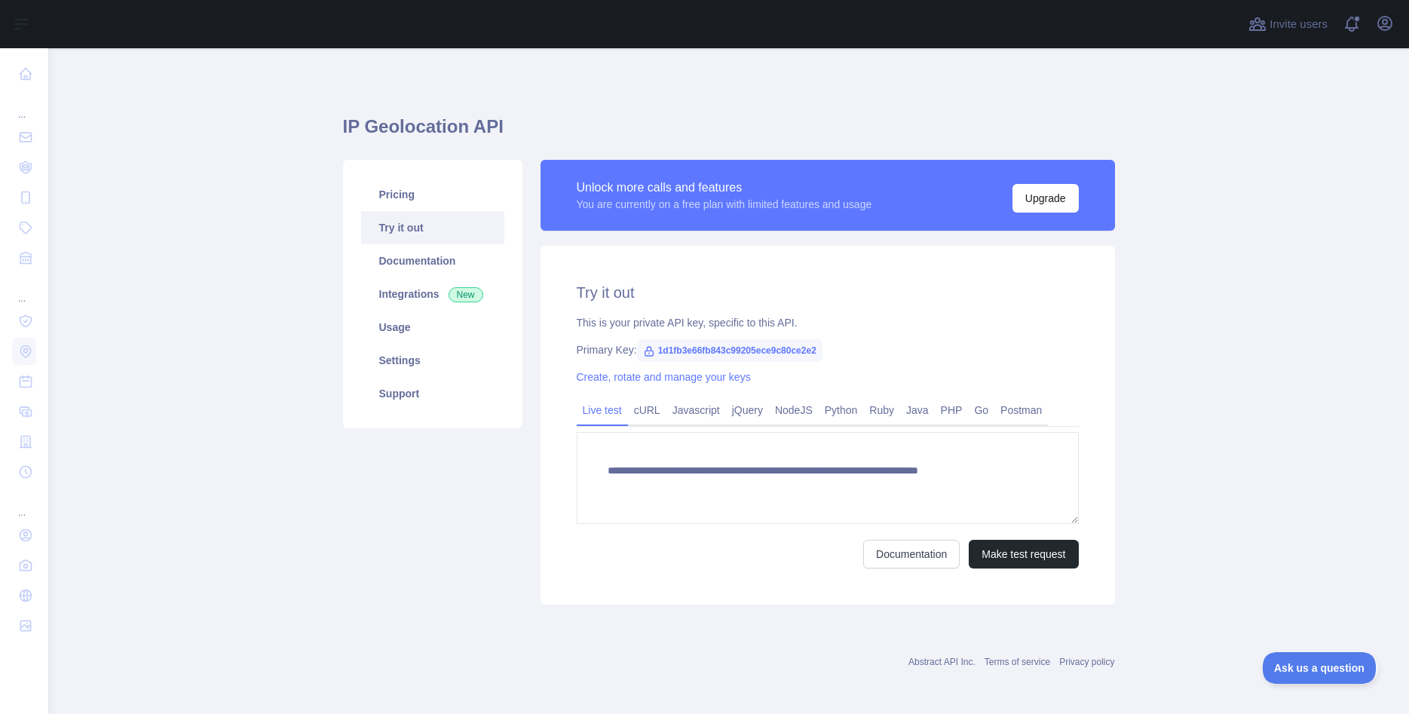
type textarea "**********"
click at [680, 413] on link "Javascript" at bounding box center [696, 410] width 60 height 24
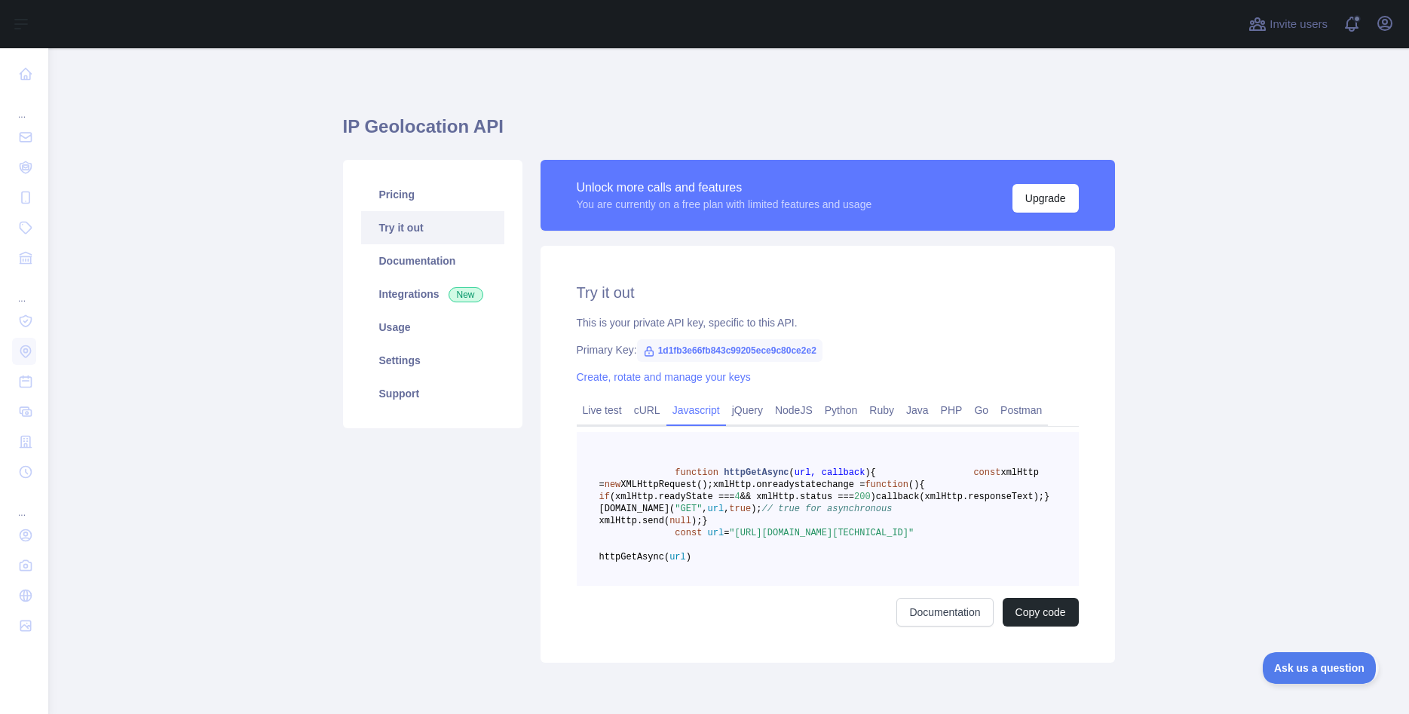
drag, startPoint x: 797, startPoint y: 601, endPoint x: 734, endPoint y: 589, distance: 63.7
click at [734, 538] on span ""[URL][DOMAIN_NAME][TECHNICAL_ID]"" at bounding box center [821, 533] width 185 height 11
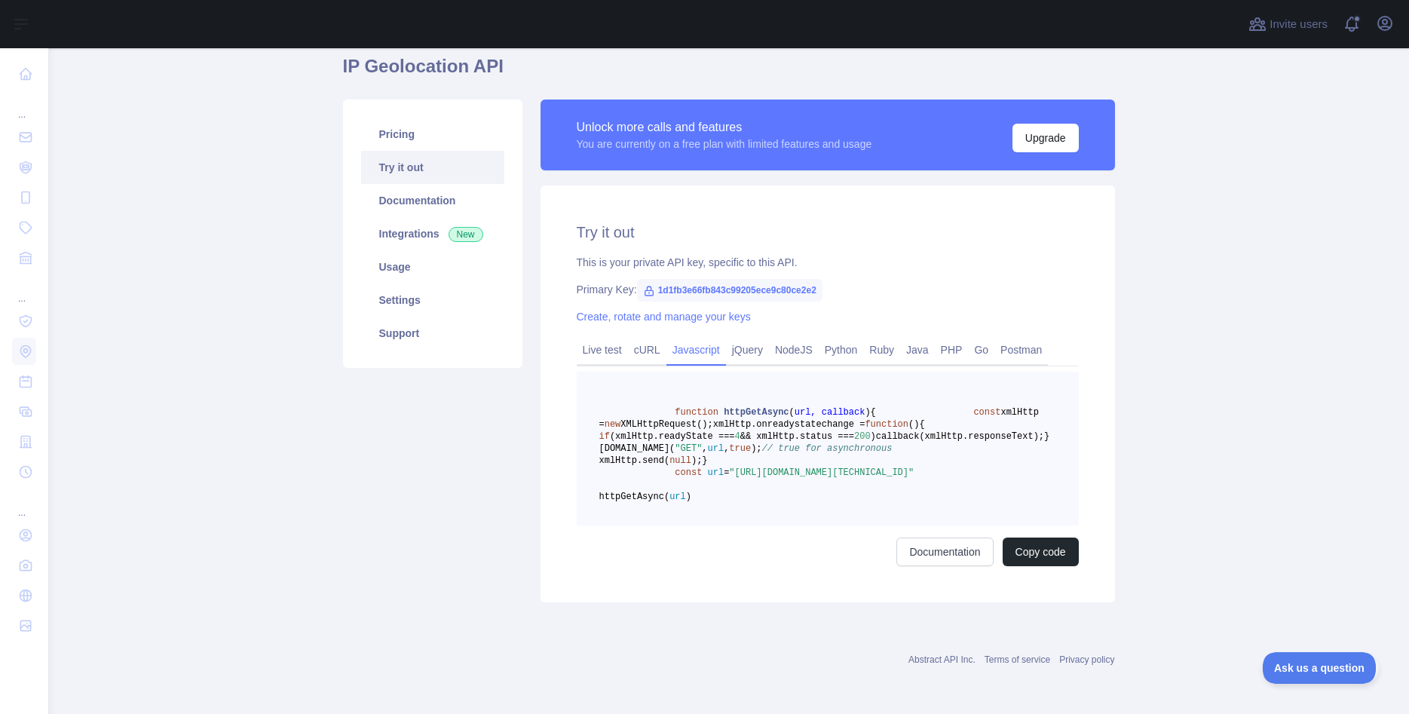
copy span "https://ipgeolocation.abstractapi.com/v1/?api_key=1d1fb3e66fb843c99205ece9c80ce…"
